Goal: Navigation & Orientation: Find specific page/section

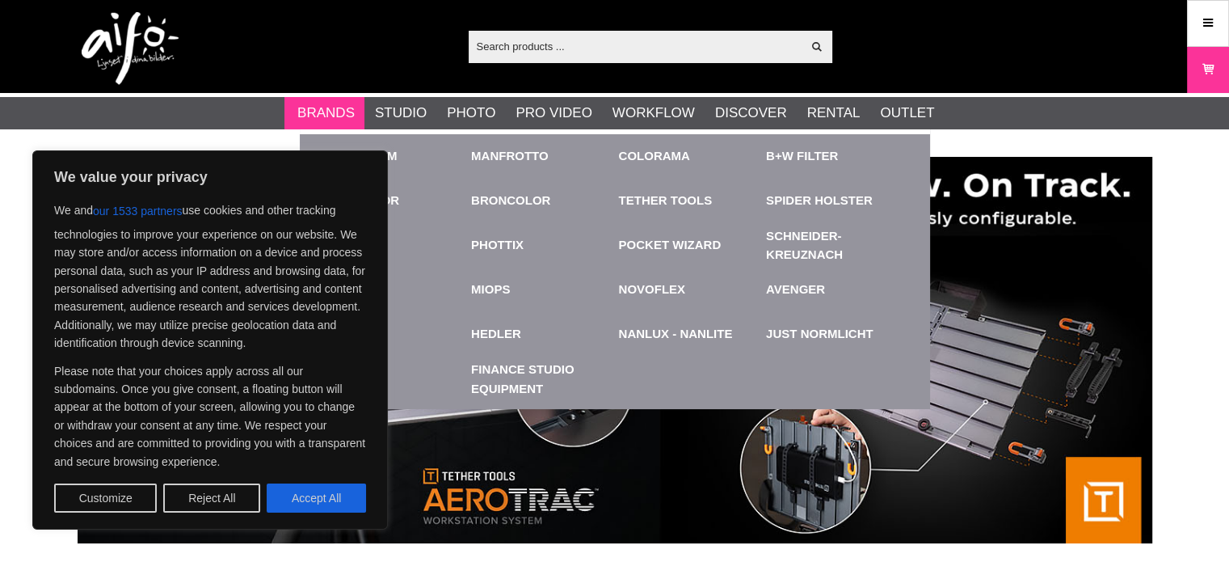
click at [292, 120] on li "Brands Elinchrom Studio Flashes Compacts D-Lite ELC ELC Pro HD Guide Battery Fl…" at bounding box center [324, 113] width 80 height 32
click at [298, 107] on link "Brands" at bounding box center [325, 113] width 57 height 21
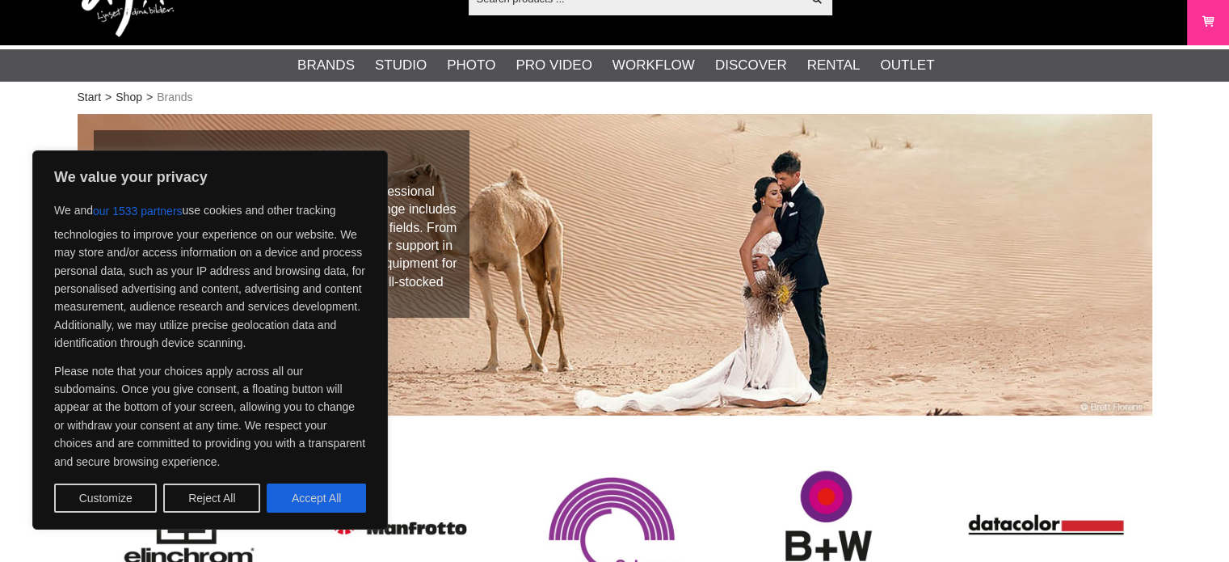
scroll to position [162, 0]
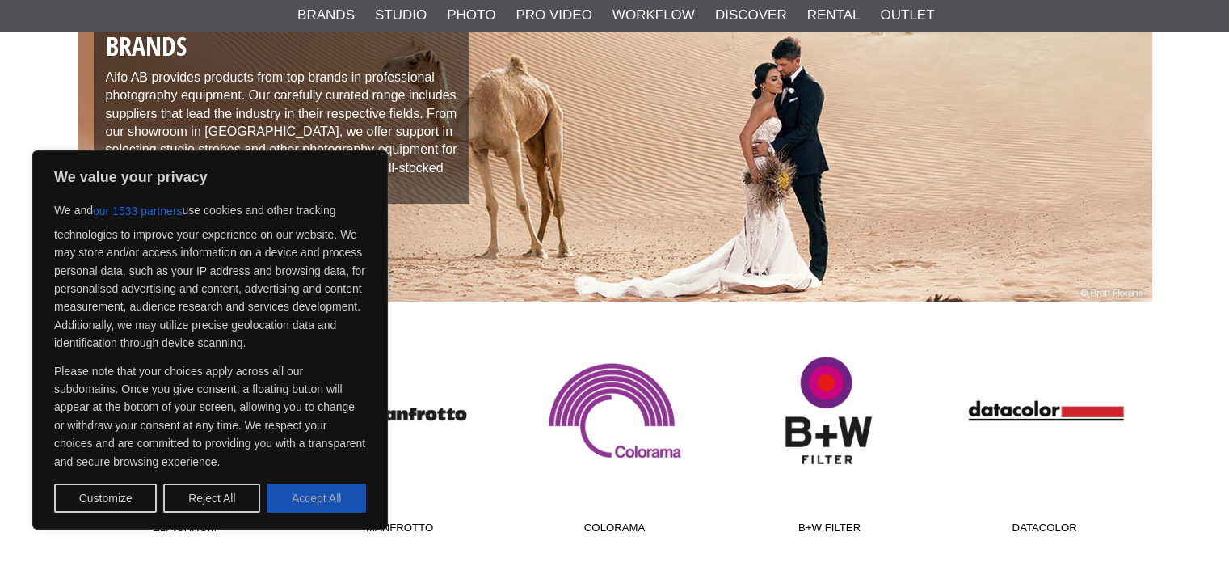
click at [342, 511] on button "Accept All" at bounding box center [316, 497] width 99 height 29
checkbox input "true"
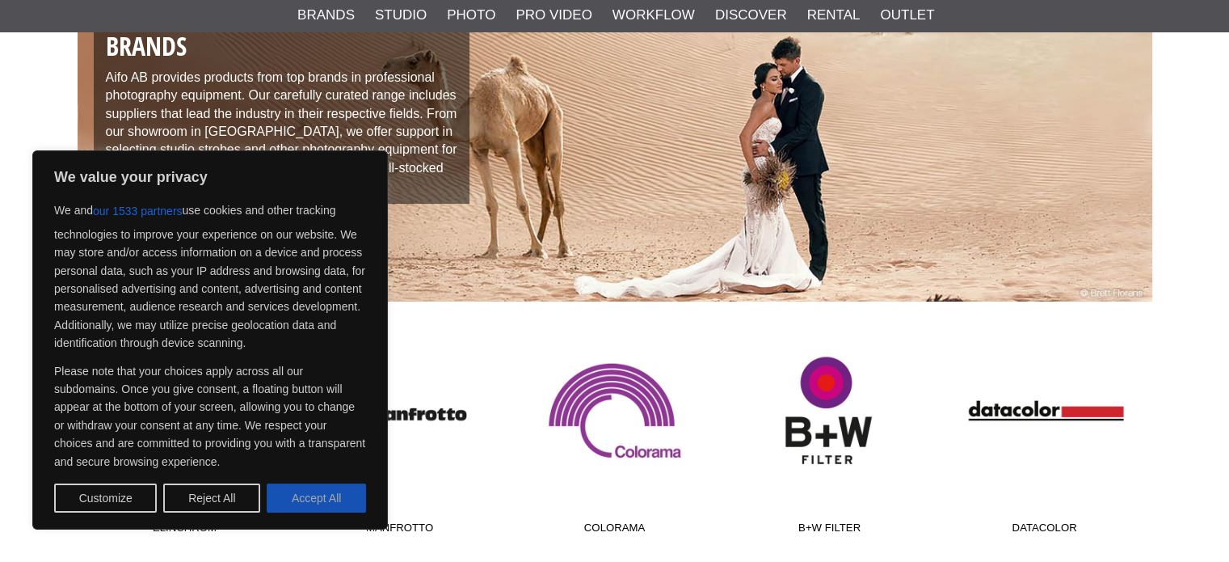
checkbox input "true"
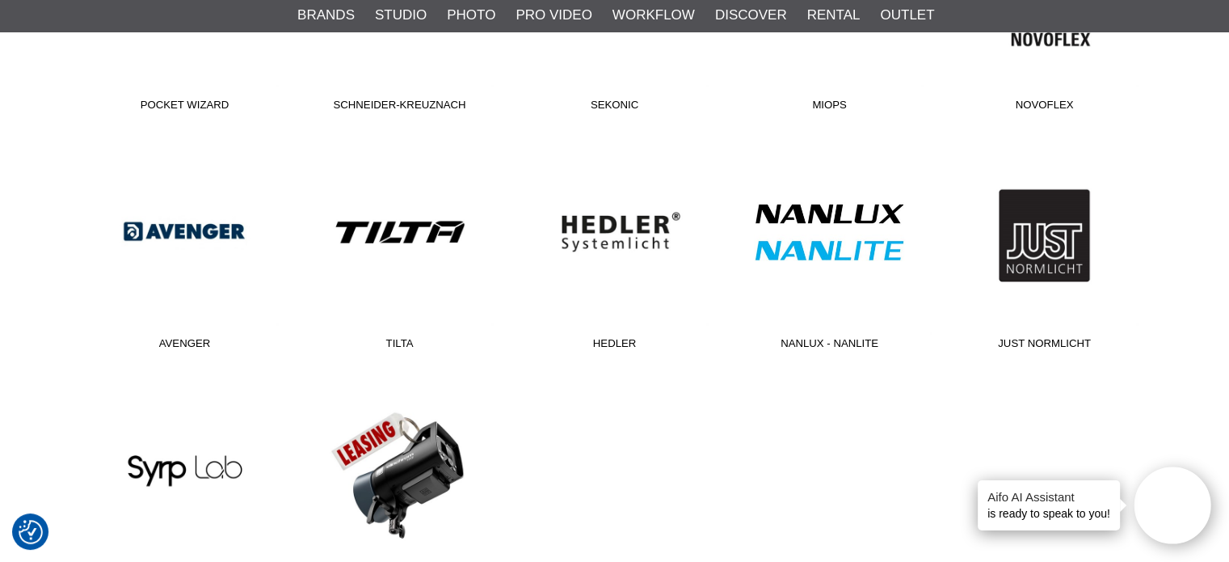
scroll to position [1131, 0]
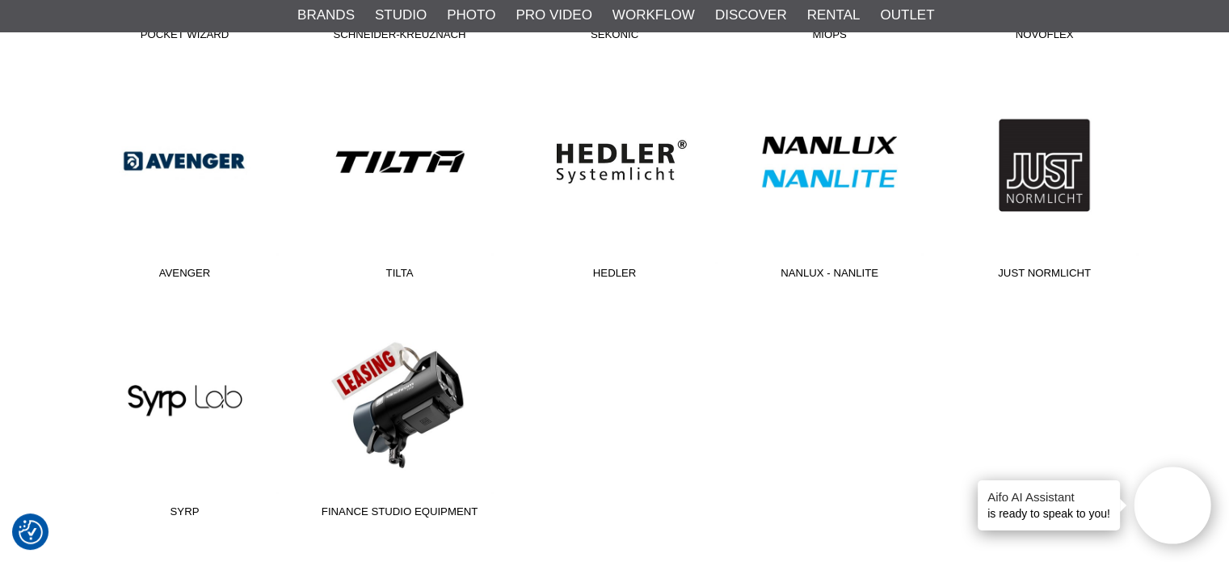
click at [655, 164] on link "Hedler" at bounding box center [614, 178] width 215 height 218
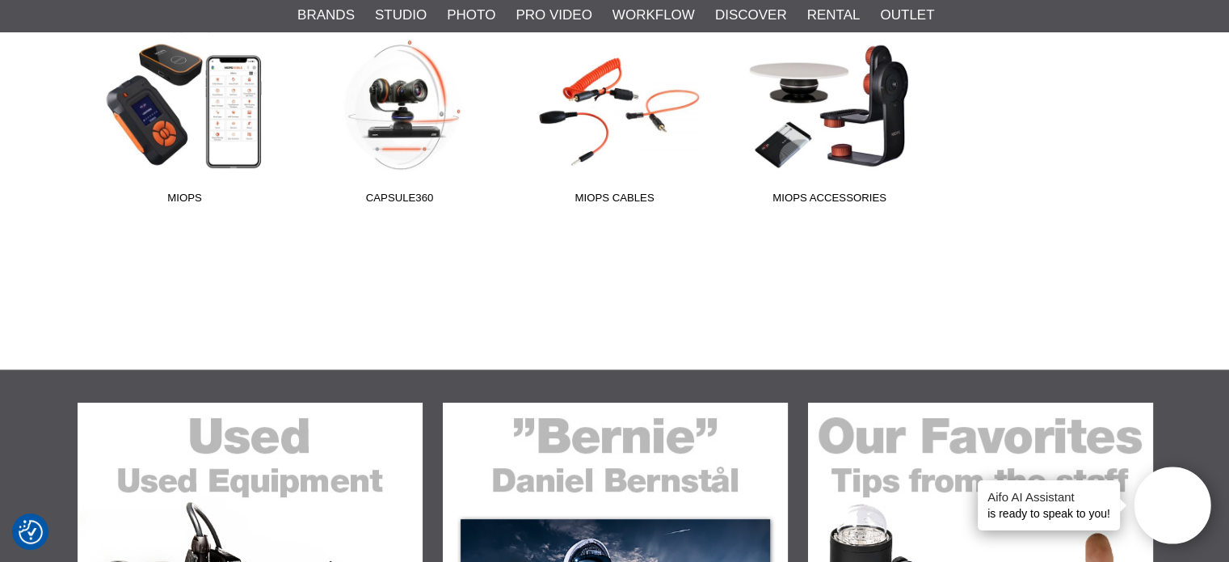
scroll to position [404, 0]
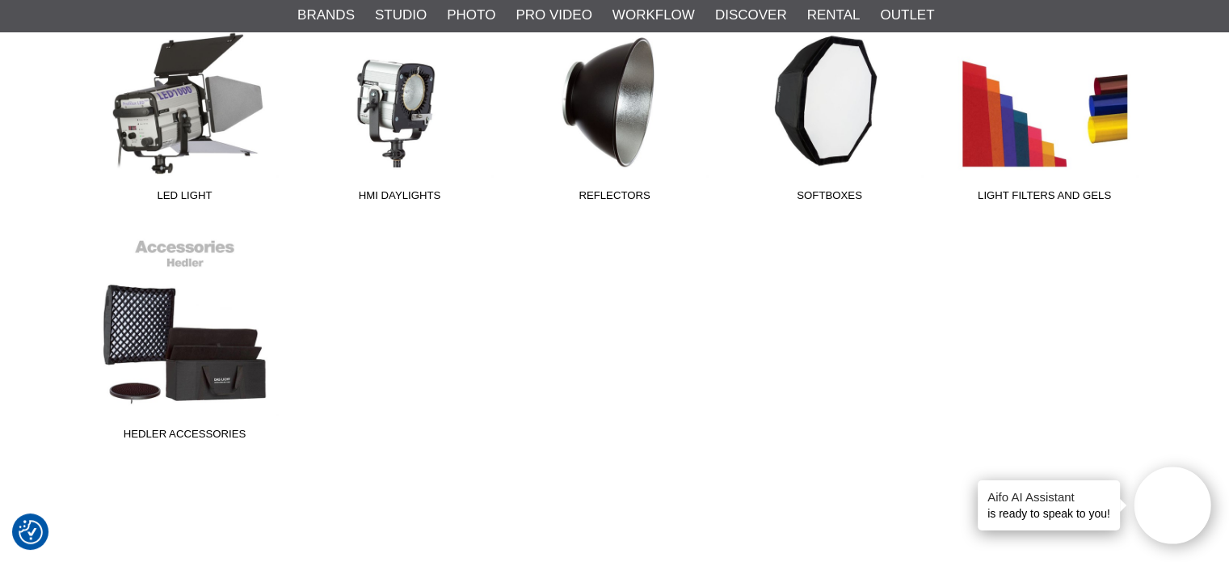
scroll to position [727, 0]
